Goal: Task Accomplishment & Management: Manage account settings

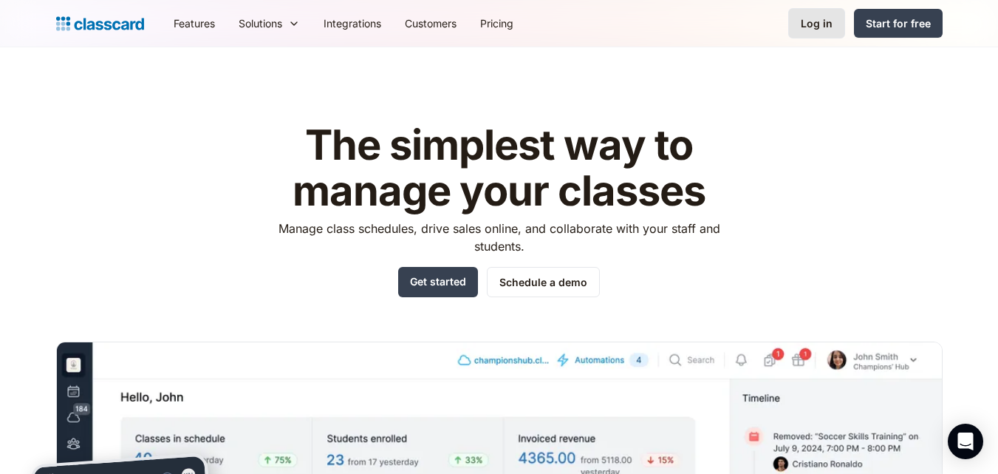
click at [804, 19] on div "Log in" at bounding box center [817, 24] width 32 height 16
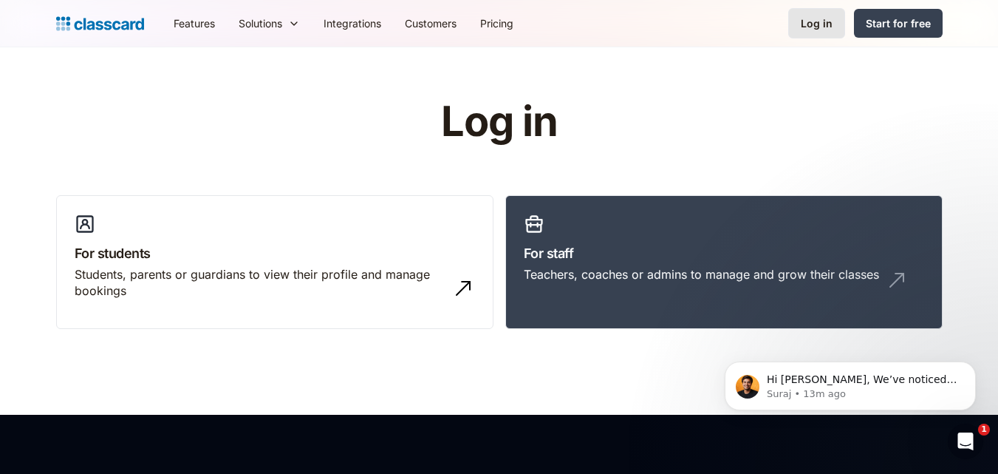
click at [810, 26] on div "Log in" at bounding box center [817, 24] width 32 height 16
click at [626, 293] on div "Teachers, coaches or admins to manage and grow their classes" at bounding box center [724, 280] width 401 height 28
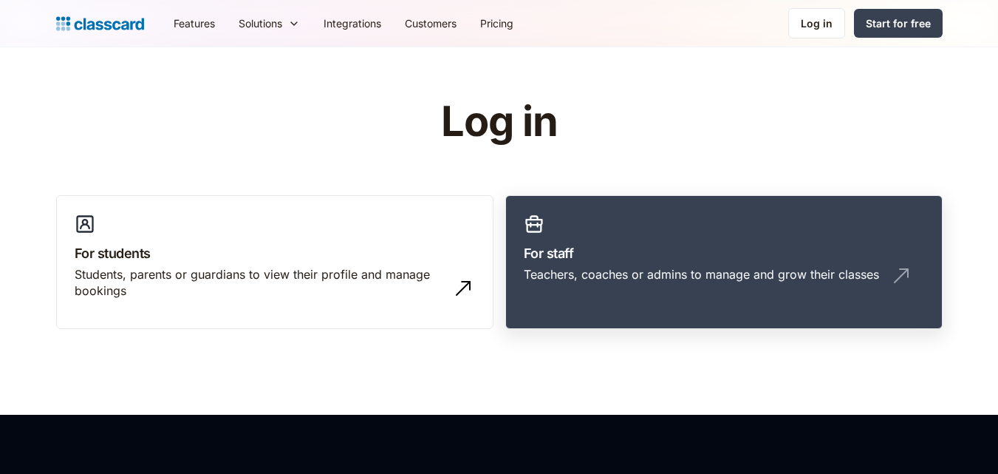
click at [681, 266] on div "Teachers, coaches or admins to manage and grow their classes" at bounding box center [701, 274] width 355 height 16
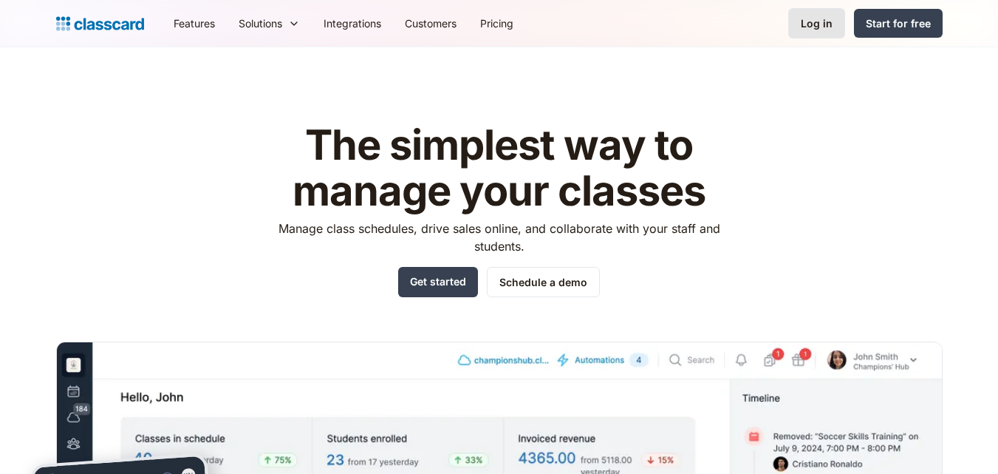
click at [834, 15] on link "Log in" at bounding box center [817, 23] width 57 height 30
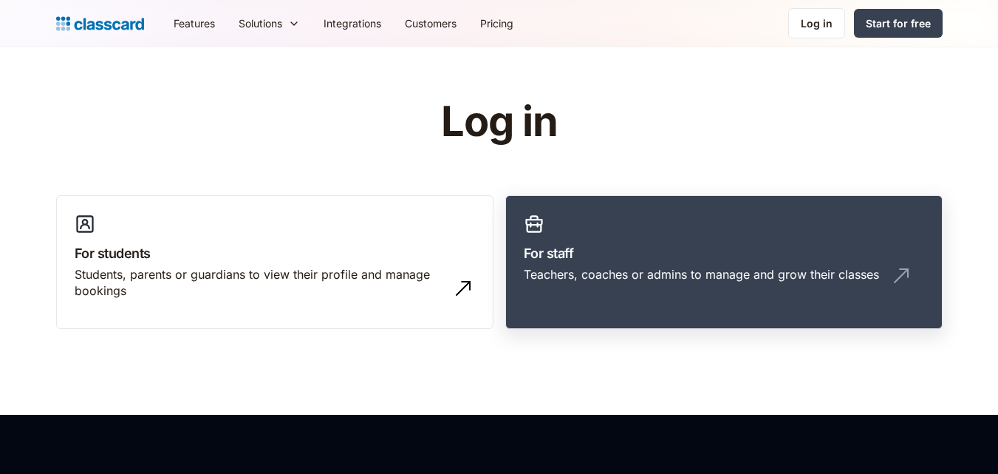
click at [686, 280] on div "Teachers, coaches or admins to manage and grow their classes" at bounding box center [701, 274] width 355 height 16
